Goal: Information Seeking & Learning: Stay updated

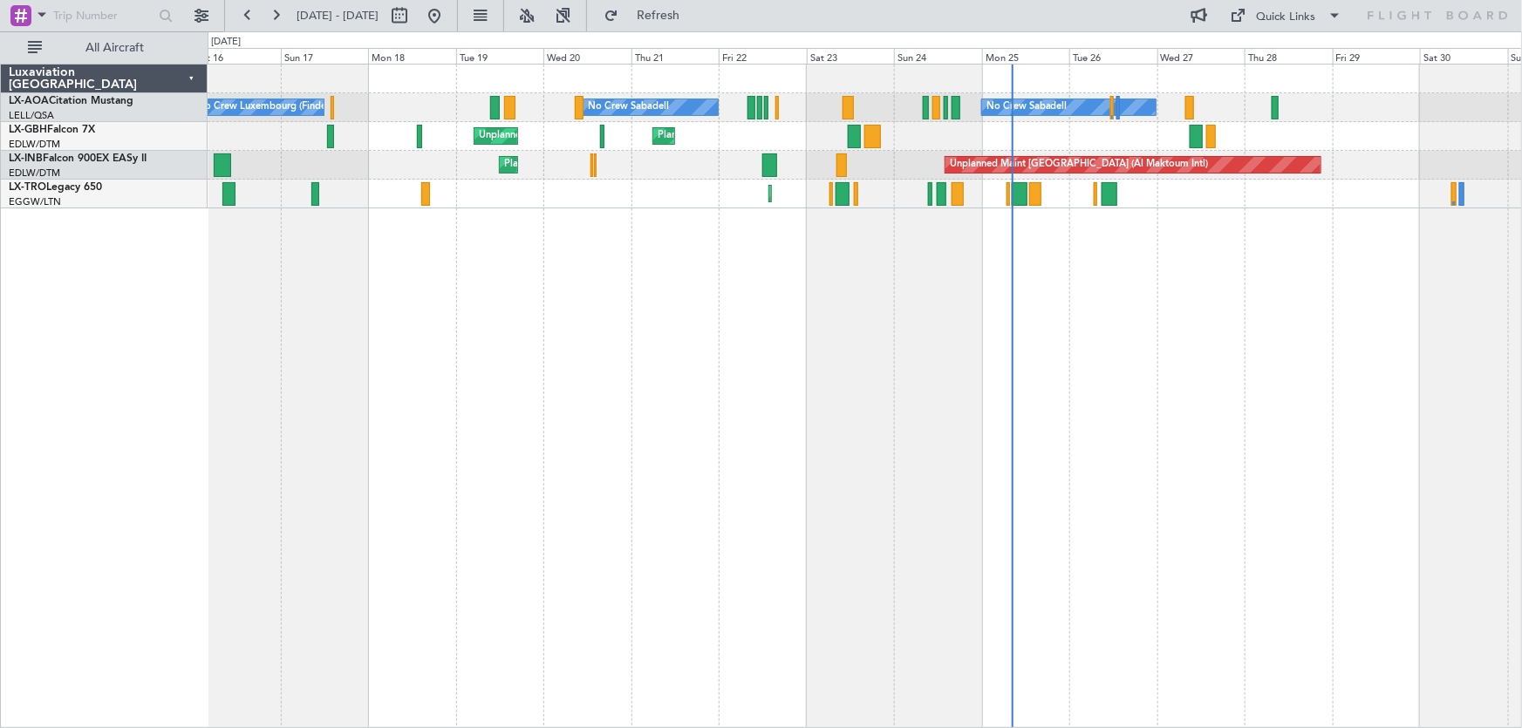
click at [612, 352] on div "No Crew Sabadell No Crew Sabadell No Crew Luxembourg (Findel) [GEOGRAPHIC_DATA]…" at bounding box center [865, 396] width 1315 height 665
click at [662, 519] on div "No Crew Sabadell No Crew Sabadell No Crew Luxembourg (Findel) [GEOGRAPHIC_DATA]…" at bounding box center [865, 396] width 1315 height 665
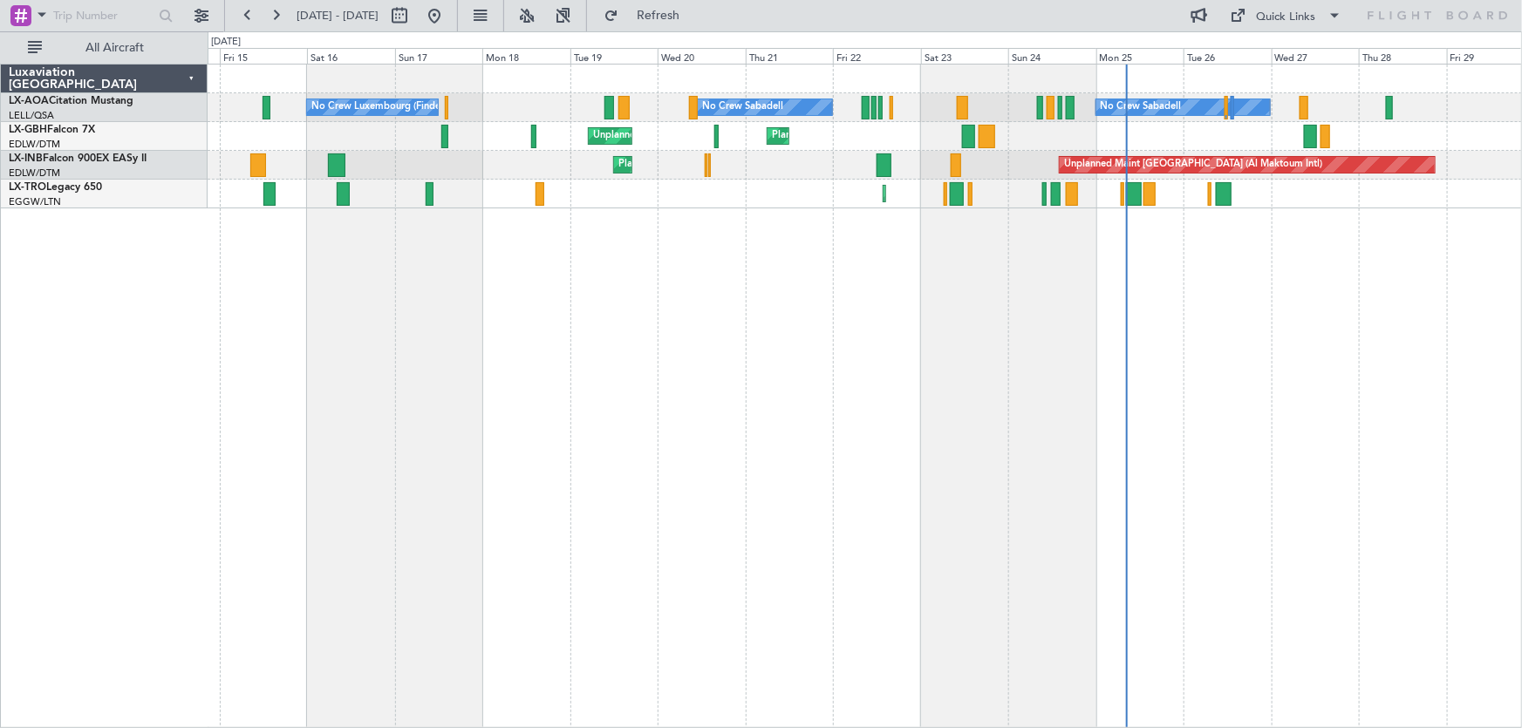
click at [582, 283] on div "No Crew Sabadell No Crew Sabadell No Crew Luxembourg (Findel) [GEOGRAPHIC_DATA]…" at bounding box center [865, 396] width 1315 height 665
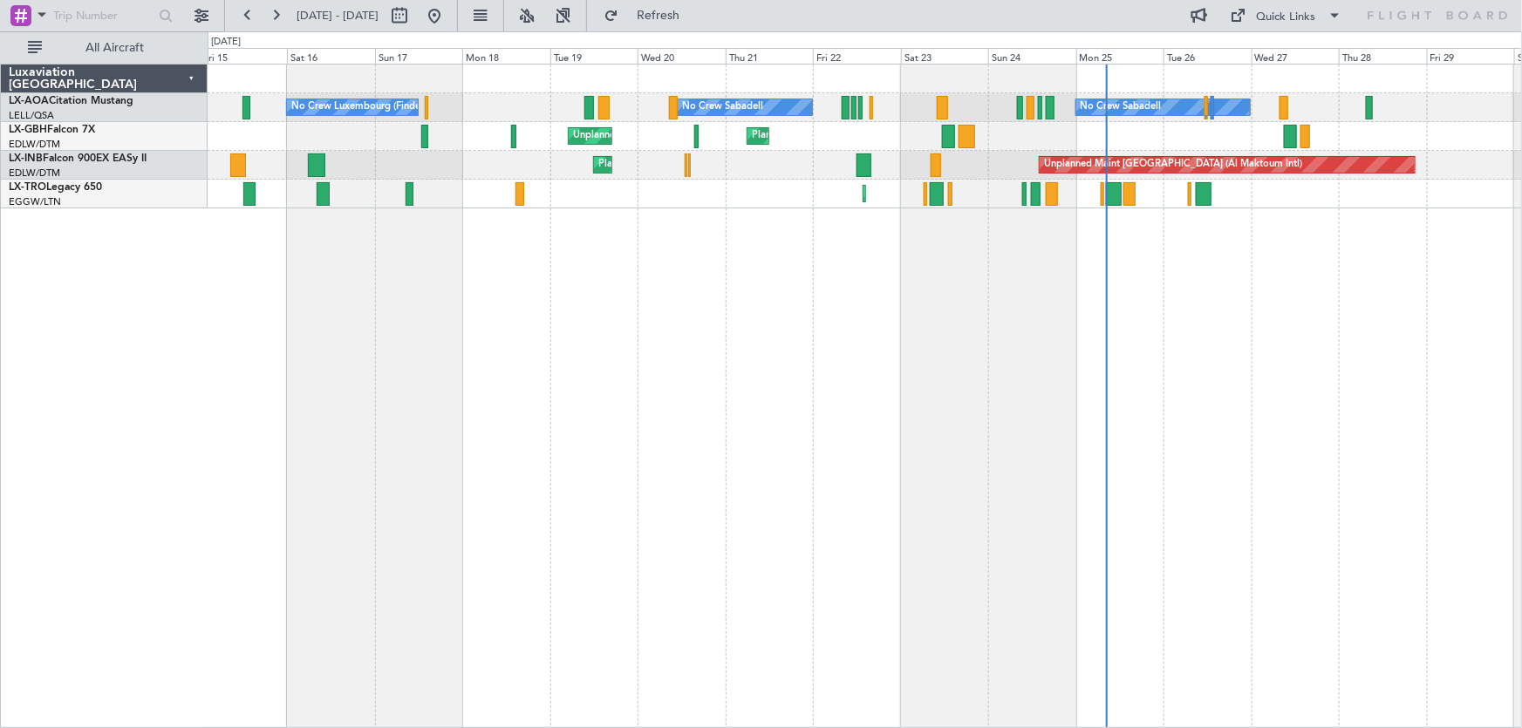
click at [297, 428] on div "No Crew Sabadell No Crew Sabadell No Crew Luxembourg (Findel) [GEOGRAPHIC_DATA]…" at bounding box center [865, 396] width 1315 height 665
click at [1271, 362] on div "No Crew Luxembourg (Findel) No Crew Sabadell No Crew Sabadell Unplanned Maint […" at bounding box center [865, 396] width 1315 height 665
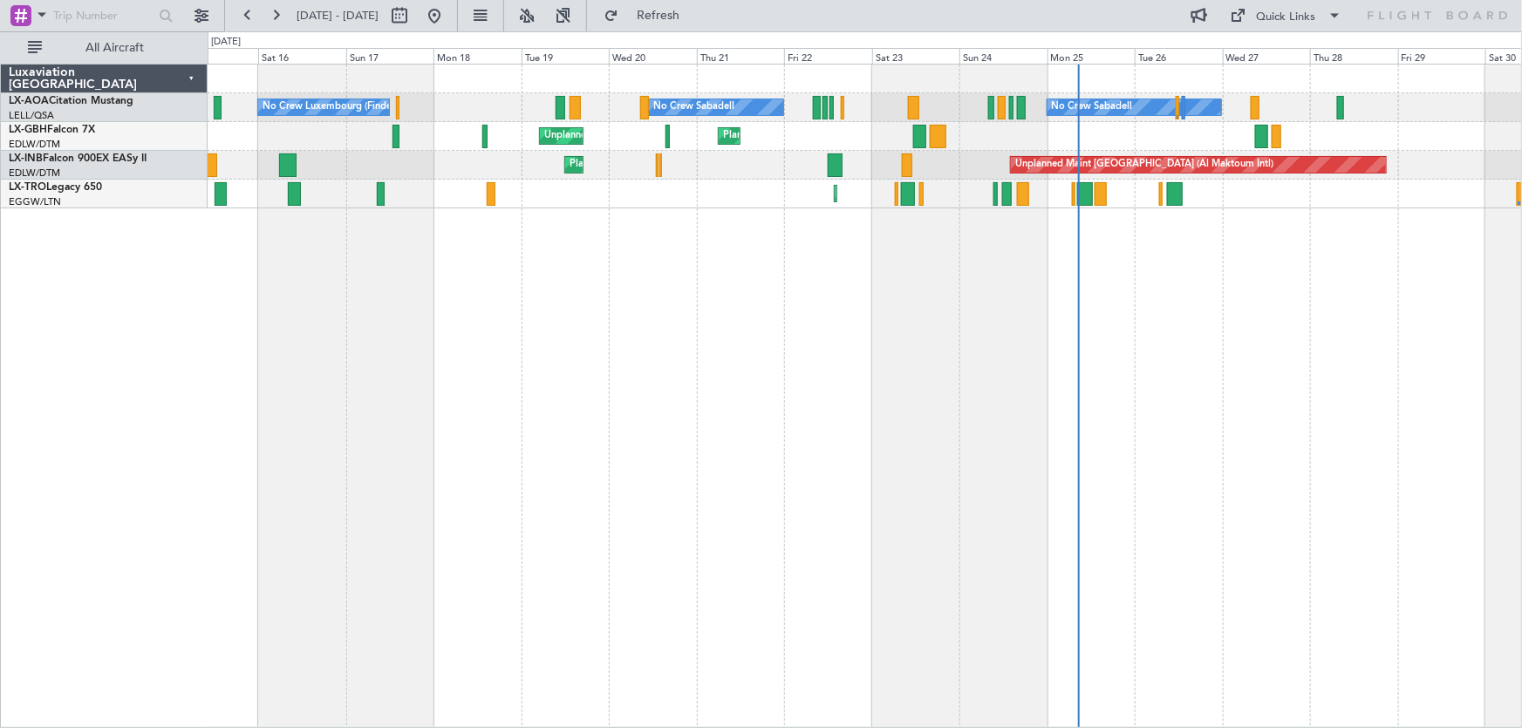
click at [1183, 380] on div "No Crew Luxembourg (Findel) No Crew Sabadell No Crew Sabadell Unplanned Maint […" at bounding box center [865, 396] width 1315 height 665
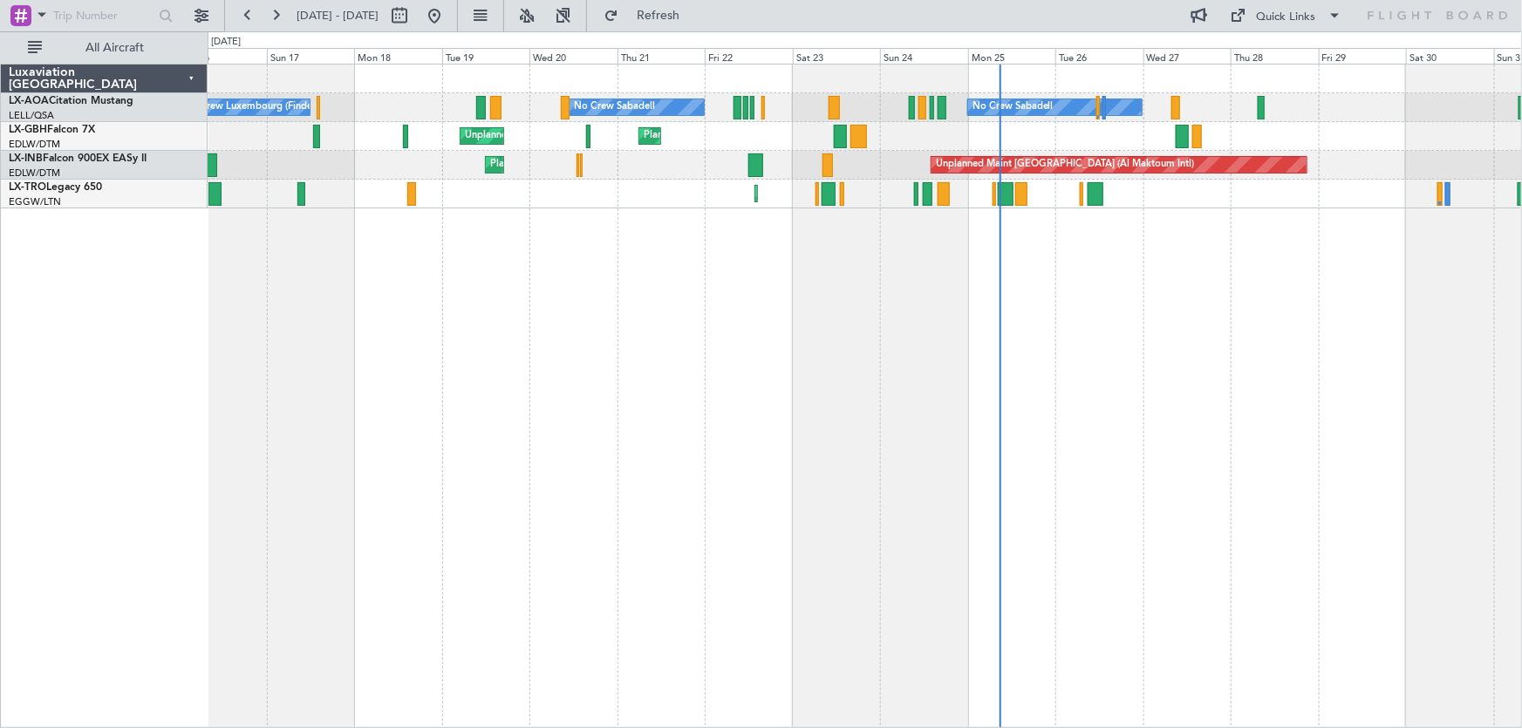
click at [851, 375] on div "No Crew Luxembourg (Findel) No Crew Sabadell No Crew Sabadell Unplanned Maint […" at bounding box center [865, 396] width 1315 height 665
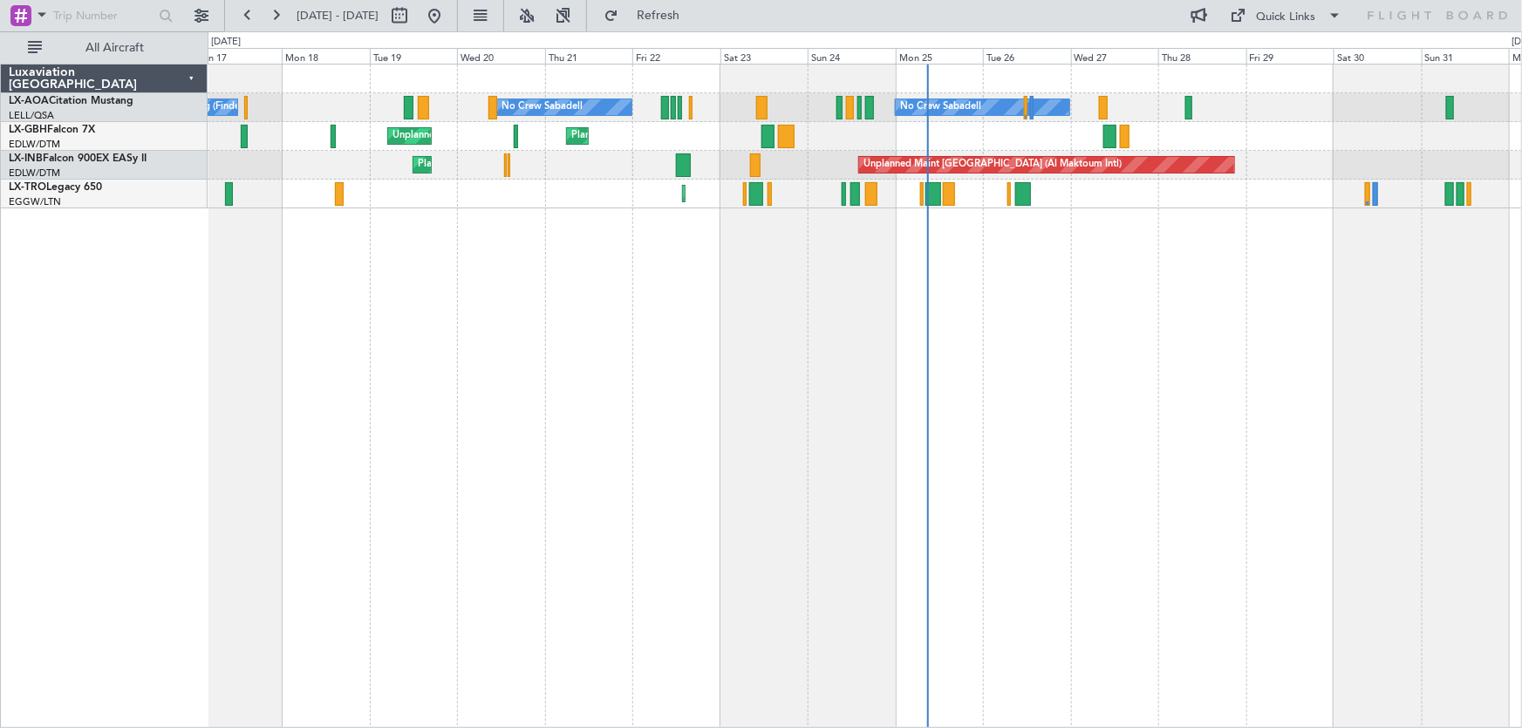
click at [1155, 338] on div "No Crew Luxembourg (Findel) No Crew Sabadell No Crew Sabadell [GEOGRAPHIC_DATA]…" at bounding box center [865, 396] width 1315 height 665
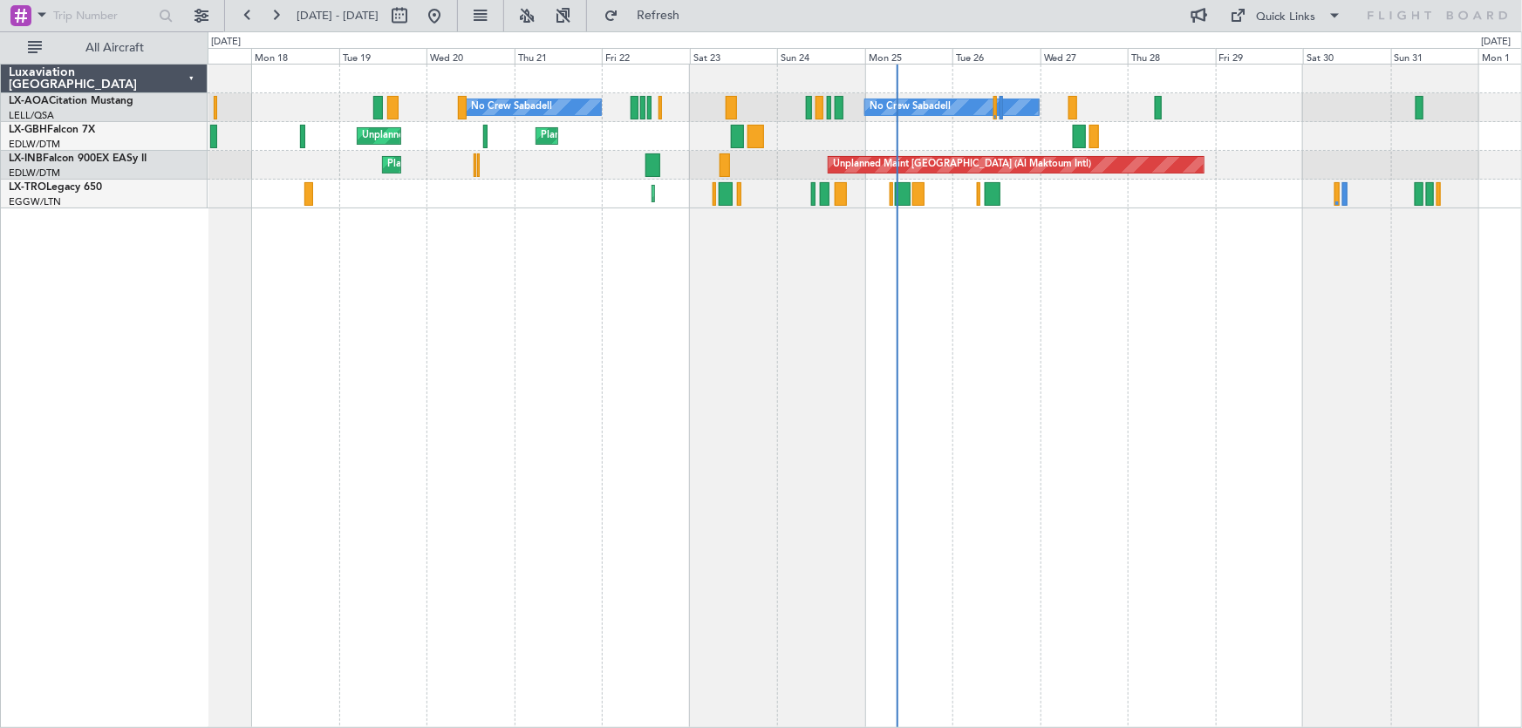
click at [1085, 360] on div "No Crew Sabadell No Crew Sabadell No Crew Luxembourg (Findel) [GEOGRAPHIC_DATA]…" at bounding box center [865, 396] width 1315 height 665
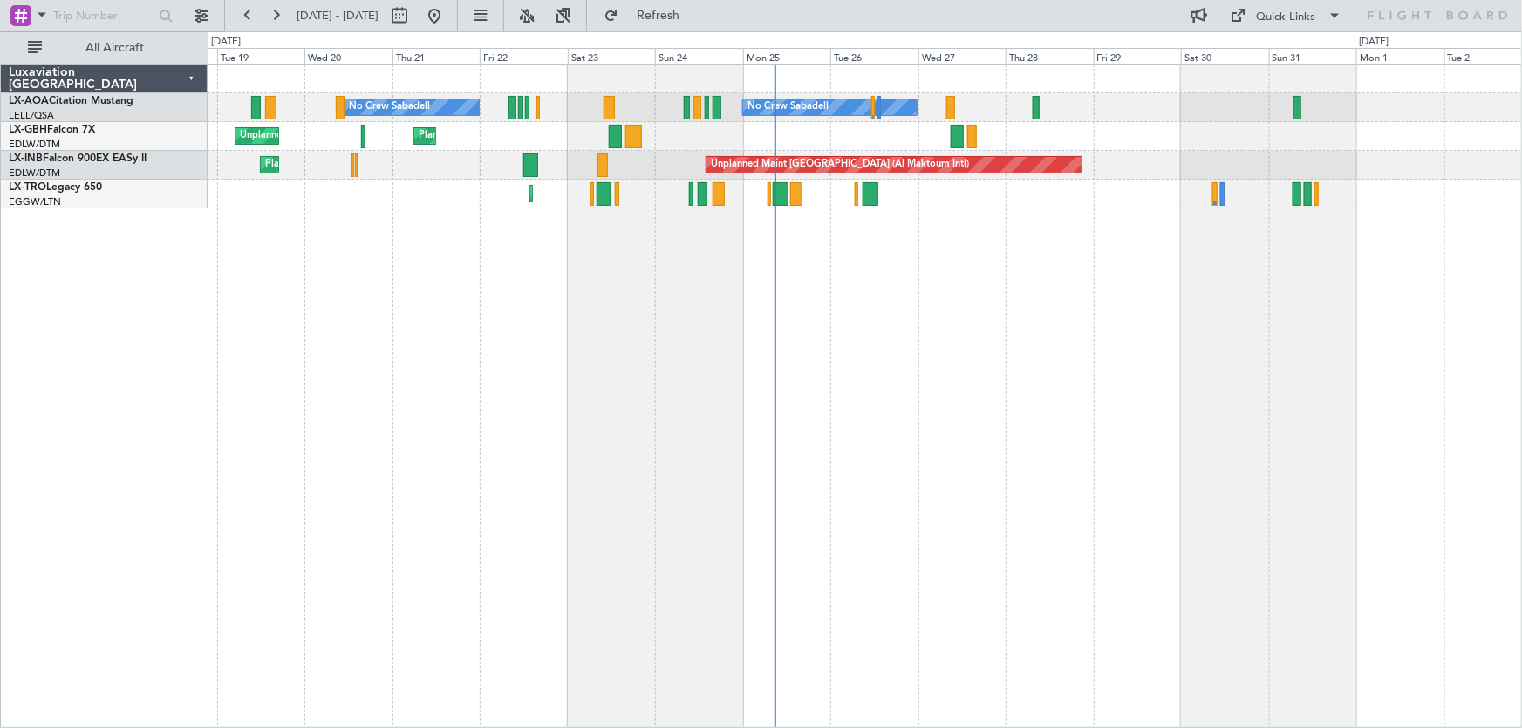
click at [1149, 392] on div "No Crew Sabadell No Crew Sabadell No Crew Luxembourg (Findel) [GEOGRAPHIC_DATA]…" at bounding box center [865, 396] width 1315 height 665
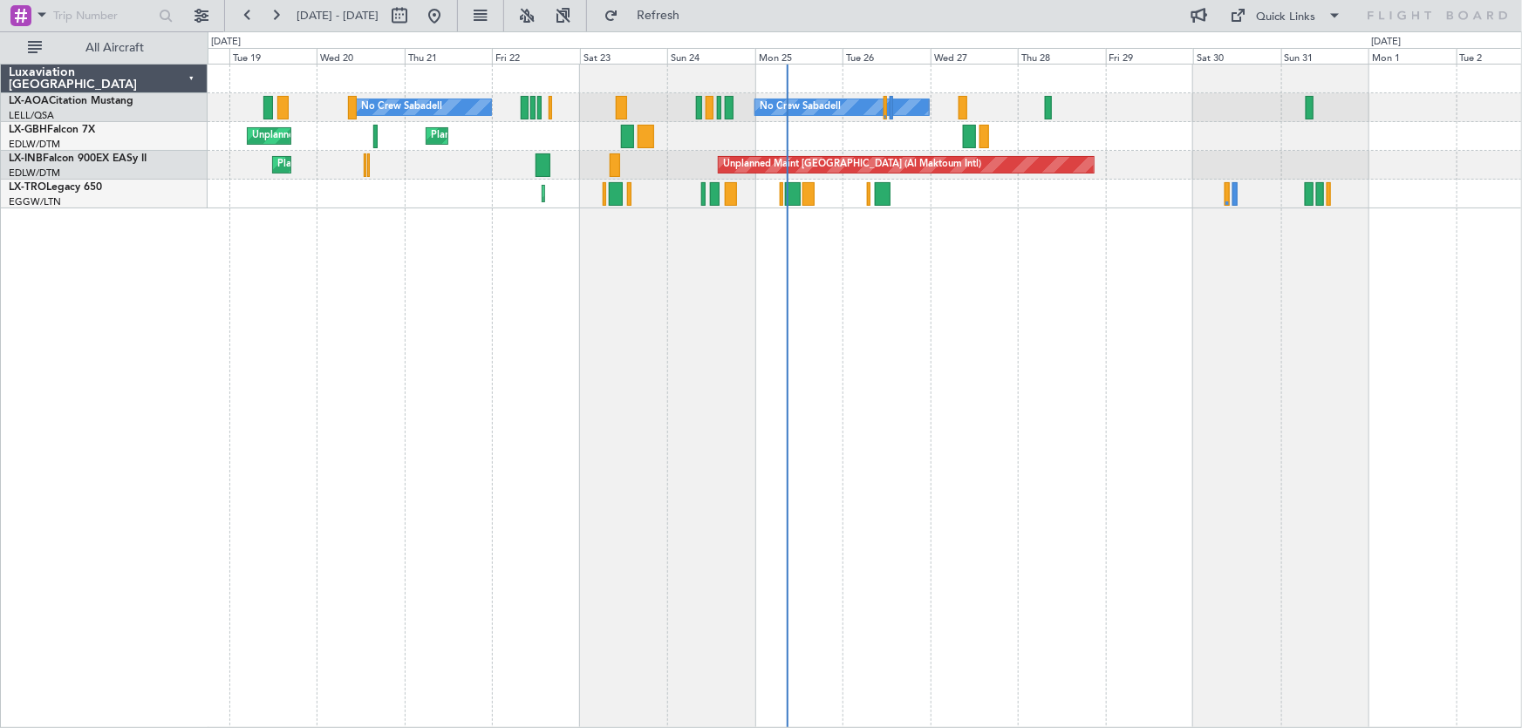
click at [680, 434] on div "No Crew Sabadell No Crew Sabadell No Crew Luxembourg (Findel) [GEOGRAPHIC_DATA]…" at bounding box center [865, 396] width 1315 height 665
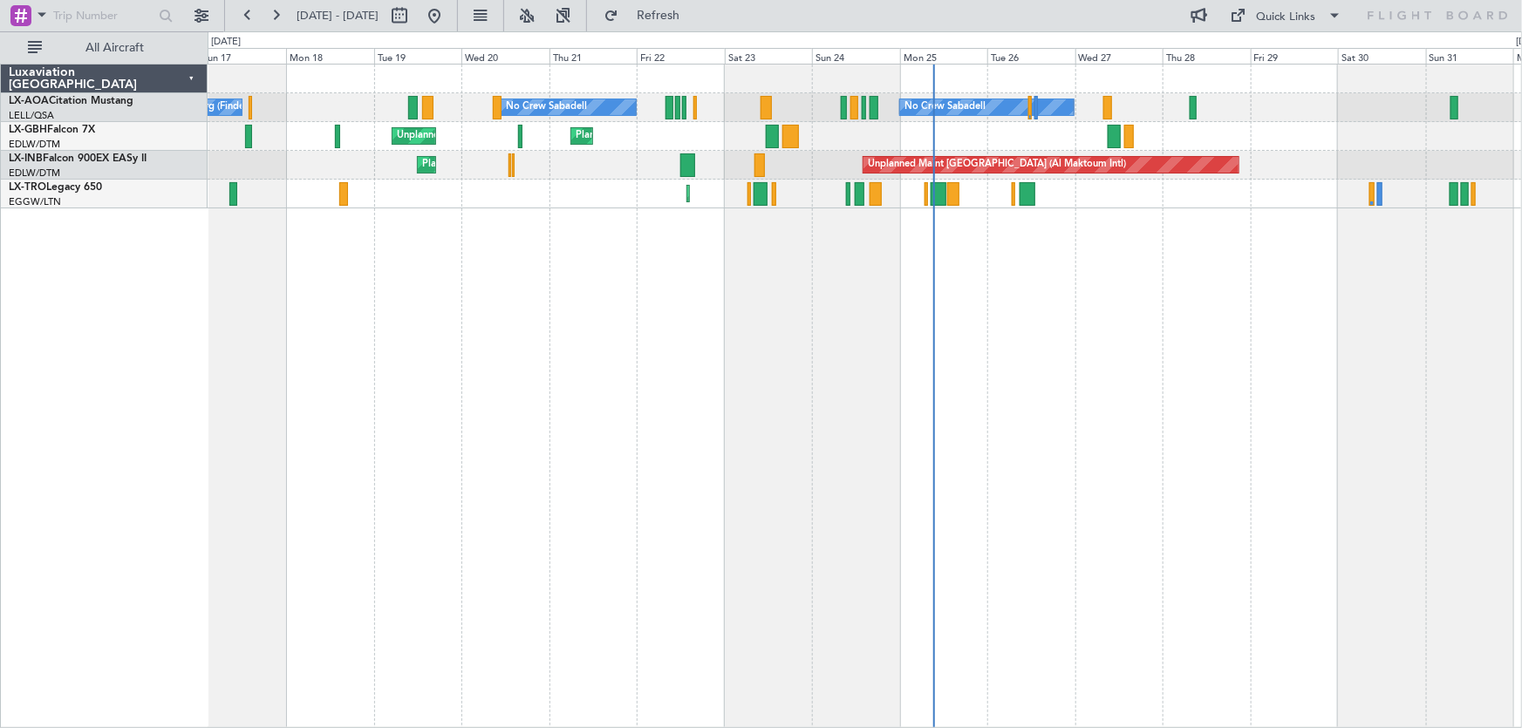
click at [547, 461] on div "No Crew Sabadell No Crew Sabadell No Crew Luxembourg (Findel) [GEOGRAPHIC_DATA]…" at bounding box center [865, 396] width 1315 height 665
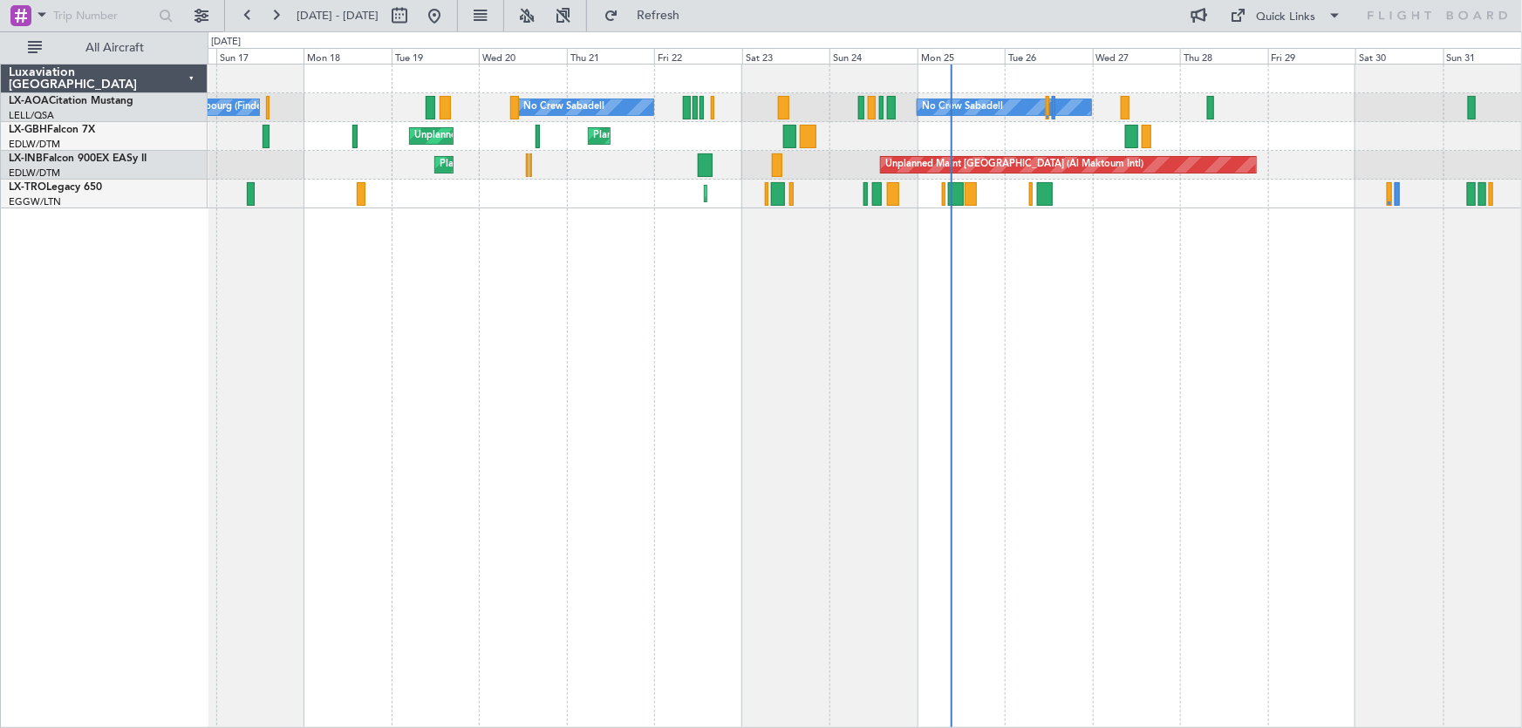
click at [586, 462] on div "No Crew Sabadell No Crew Sabadell No Crew Luxembourg (Findel) [GEOGRAPHIC_DATA]…" at bounding box center [865, 396] width 1315 height 665
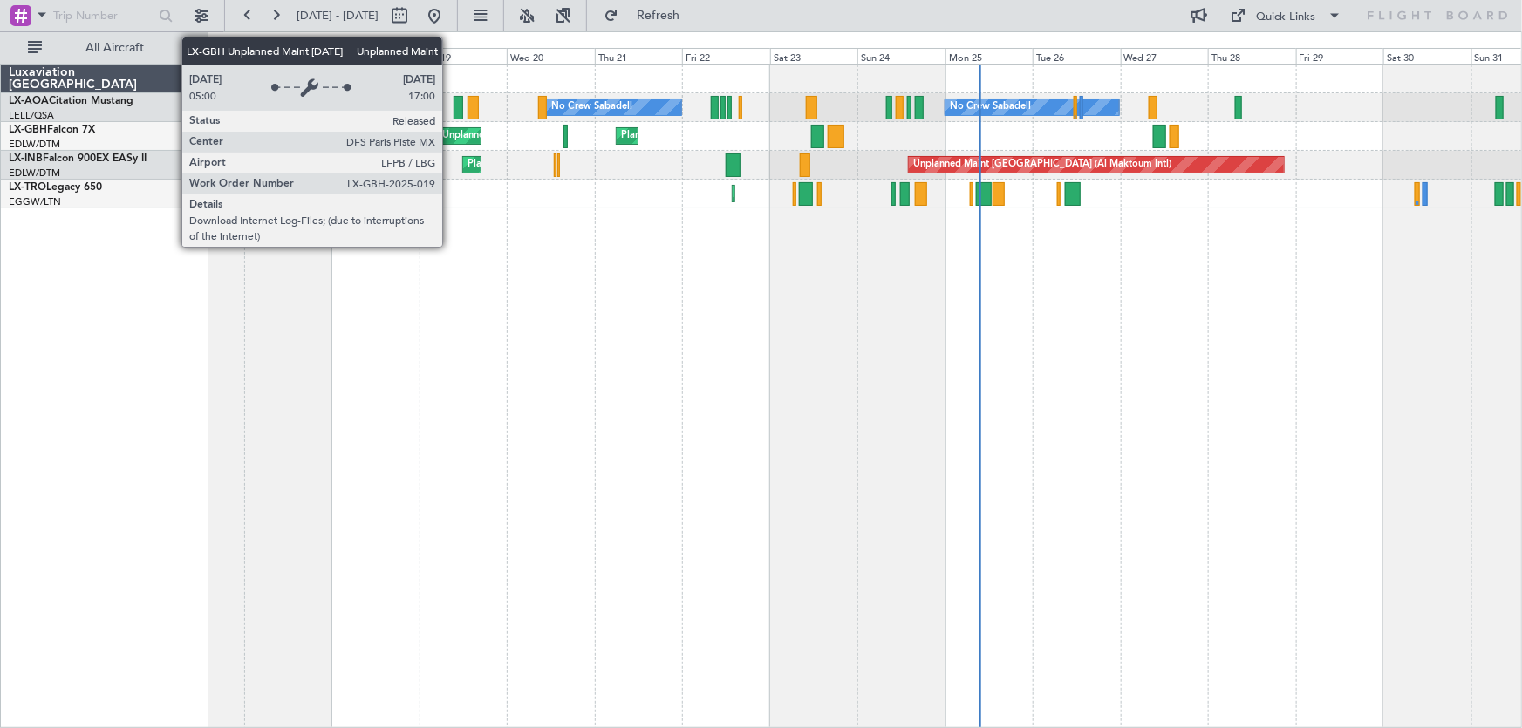
click at [450, 134] on div "Unplanned Maint [GEOGRAPHIC_DATA] ([GEOGRAPHIC_DATA])" at bounding box center [585, 136] width 287 height 26
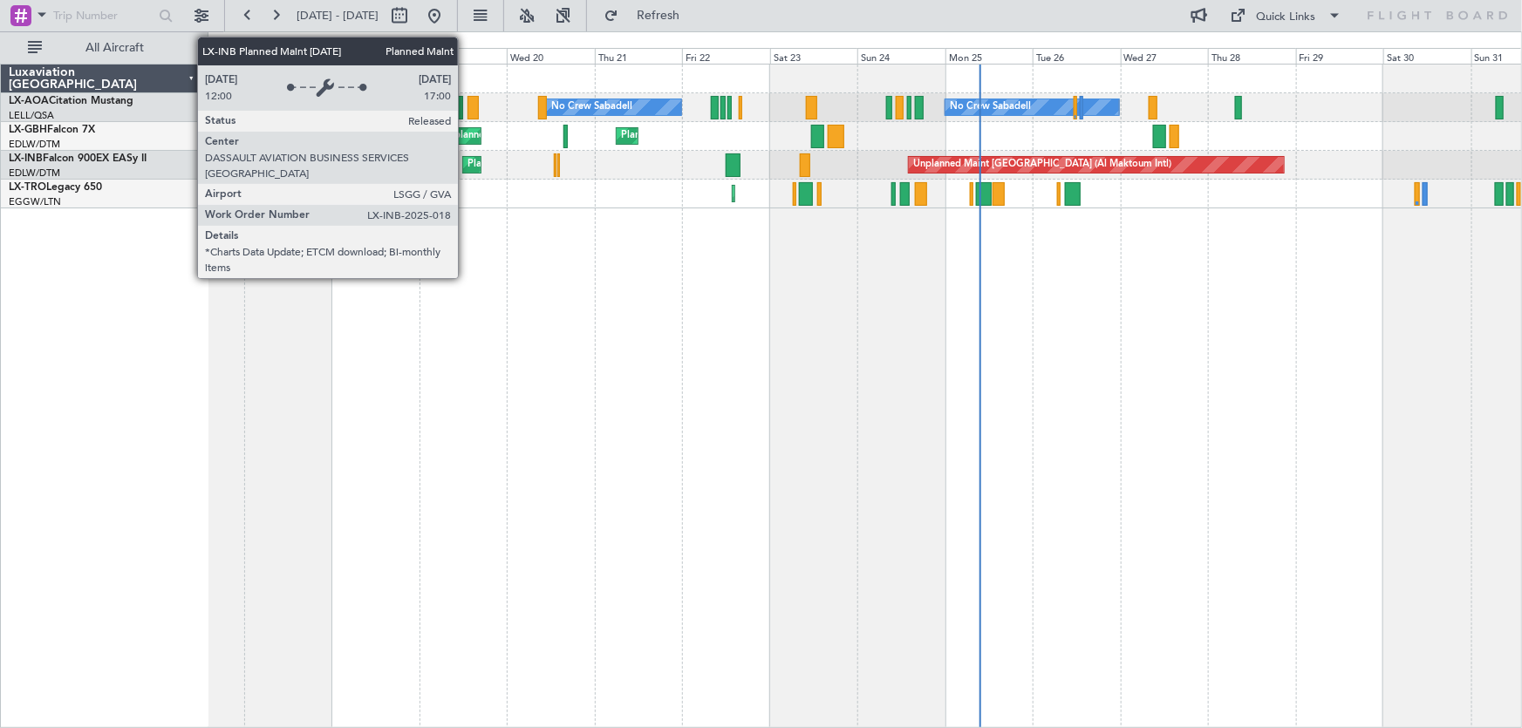
click at [466, 161] on div "Planned Maint Geneva (Cointrin)" at bounding box center [471, 165] width 17 height 16
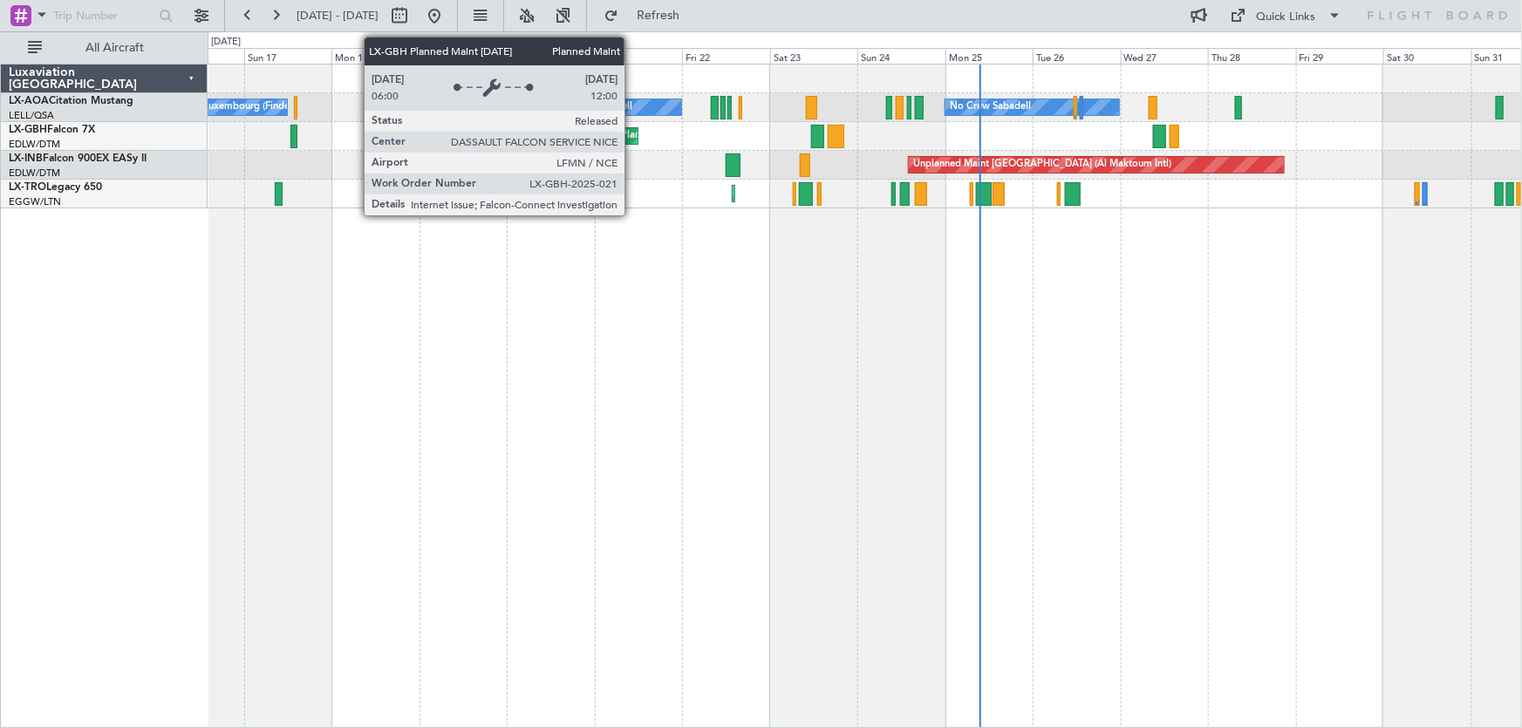
click at [632, 137] on div "Planned Maint Nice ([GEOGRAPHIC_DATA])" at bounding box center [718, 136] width 195 height 26
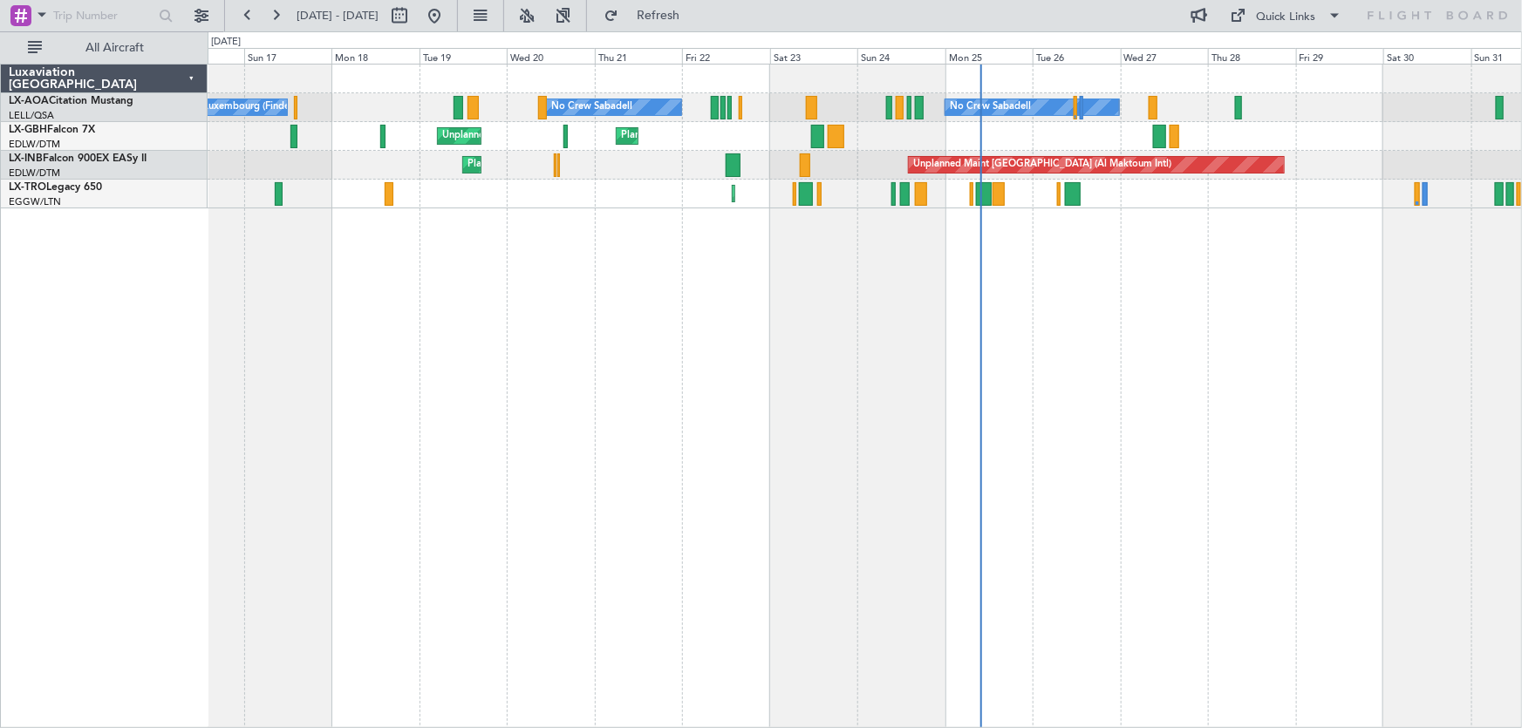
click at [1177, 433] on div "No Crew Luxembourg (Findel) No Crew Sabadell No Crew Sabadell Unplanned Maint […" at bounding box center [865, 396] width 1315 height 665
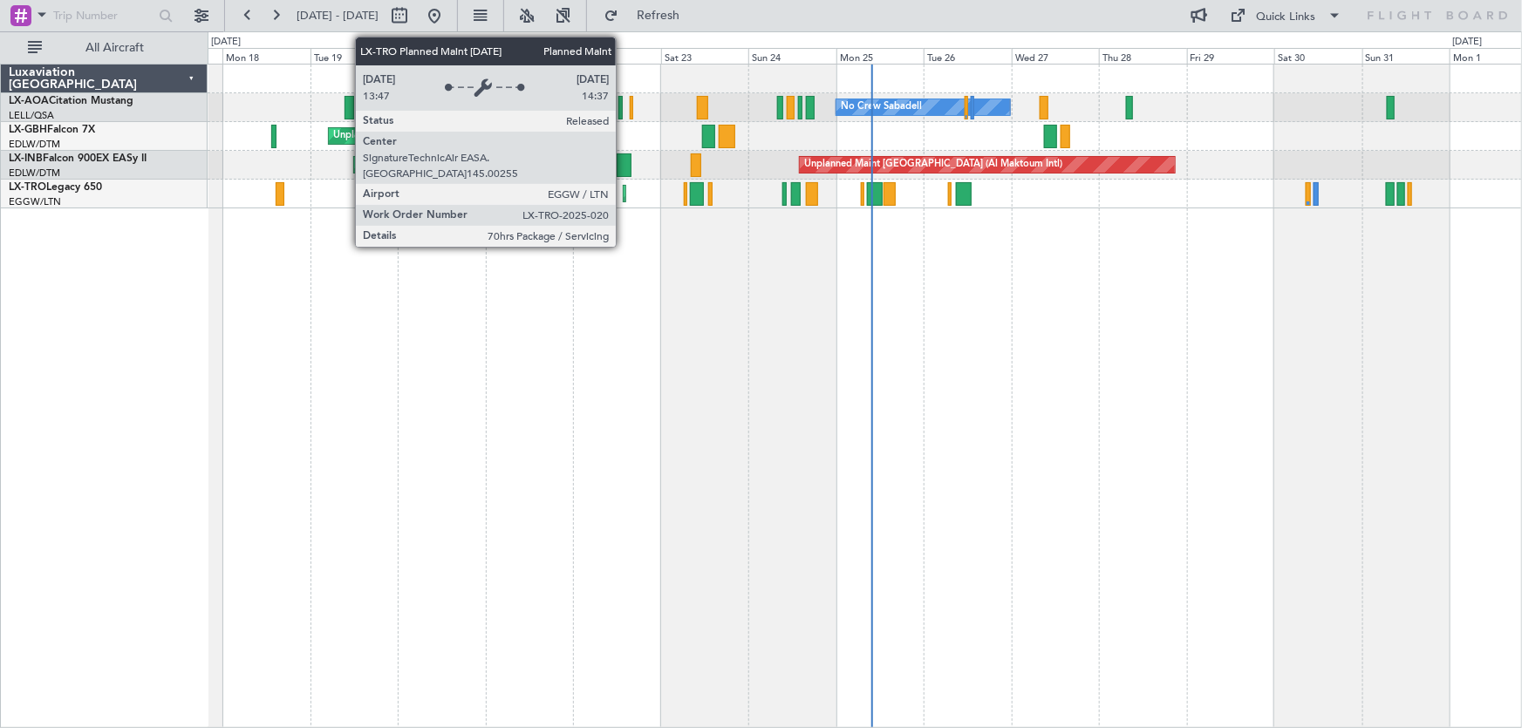
click at [624, 190] on div "Planned Maint [GEOGRAPHIC_DATA] ([GEOGRAPHIC_DATA])" at bounding box center [628, 194] width 9 height 16
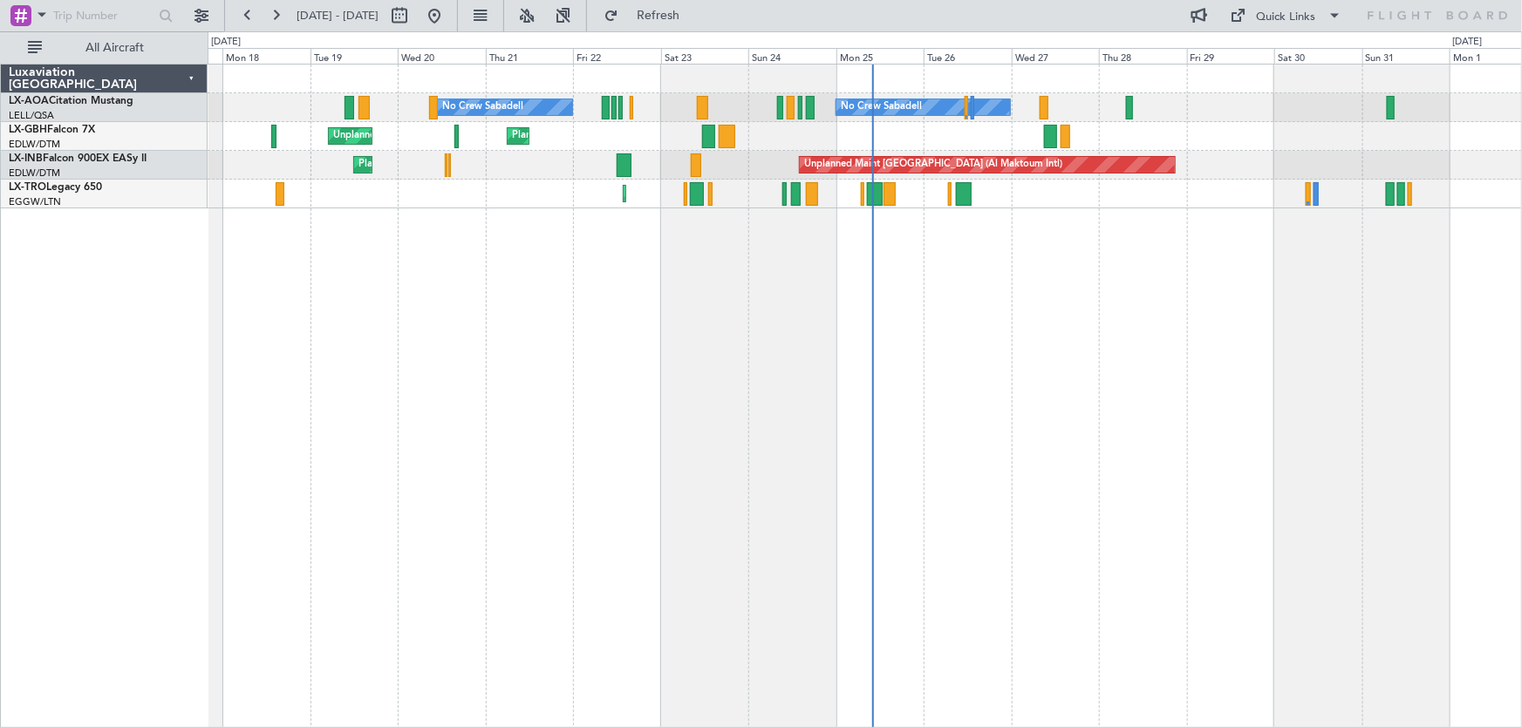
click at [1090, 355] on div "No Crew Sabadell No Crew Sabadell No Crew Luxembourg (Findel) Unplanned Maint […" at bounding box center [865, 396] width 1315 height 665
